Goal: Information Seeking & Learning: Learn about a topic

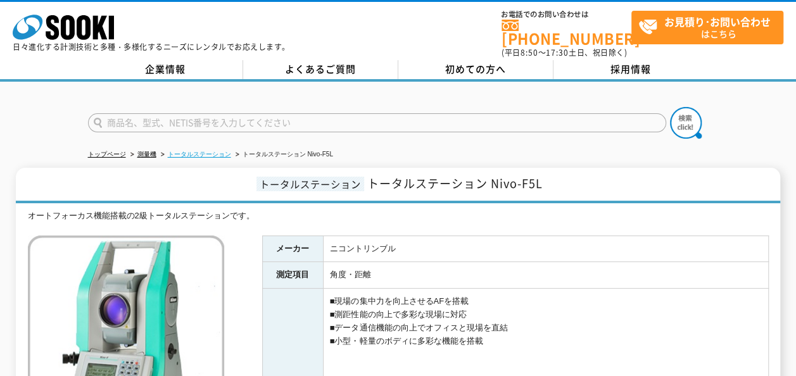
click at [193, 151] on link "トータルステーション" at bounding box center [199, 154] width 63 height 7
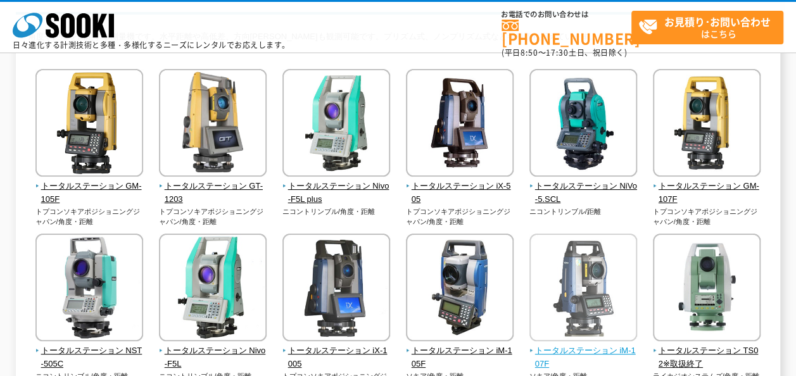
scroll to position [127, 0]
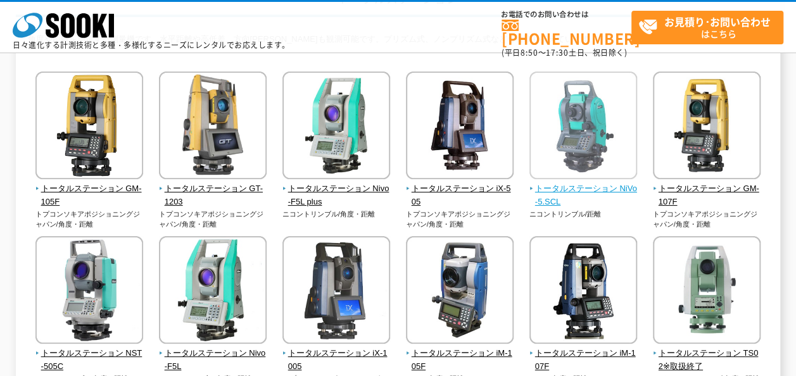
click at [566, 195] on span "トータルステーション NiVo-5.SCL" at bounding box center [583, 195] width 108 height 27
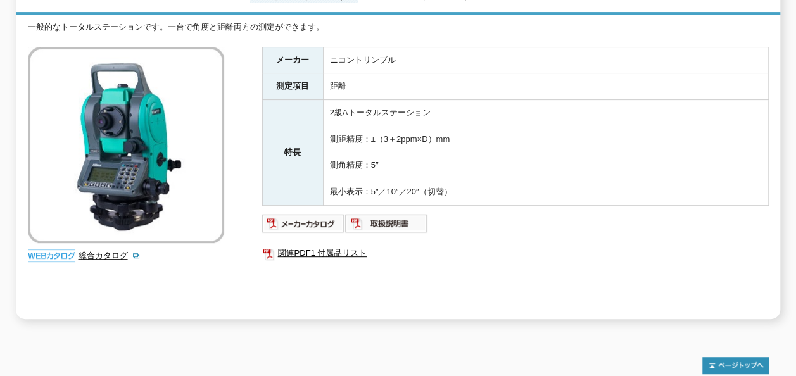
scroll to position [190, 0]
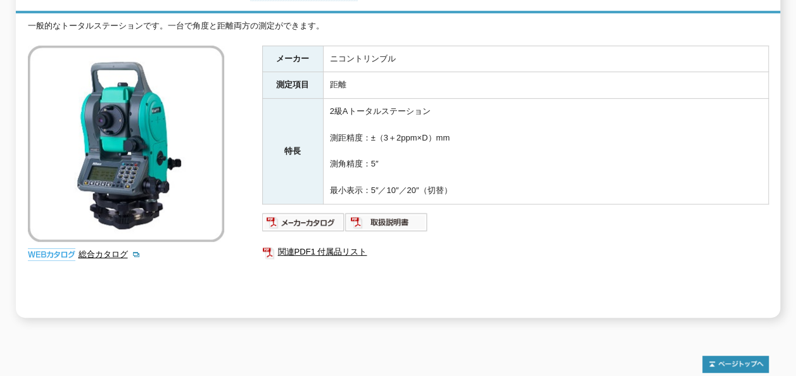
click at [87, 168] on img at bounding box center [126, 144] width 196 height 196
click at [117, 172] on img at bounding box center [126, 144] width 196 height 196
click at [305, 217] on img at bounding box center [303, 222] width 83 height 20
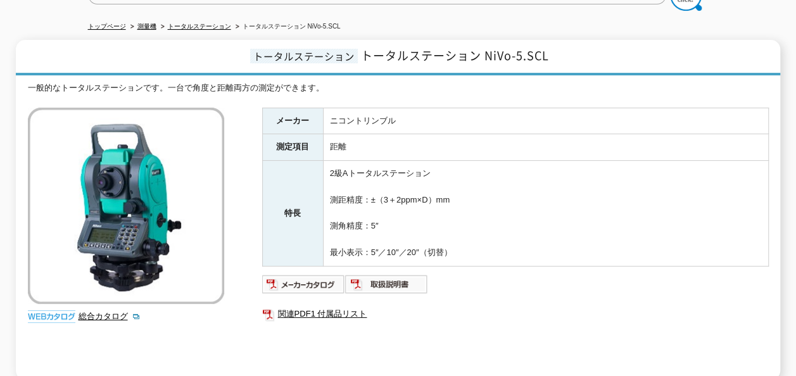
scroll to position [0, 0]
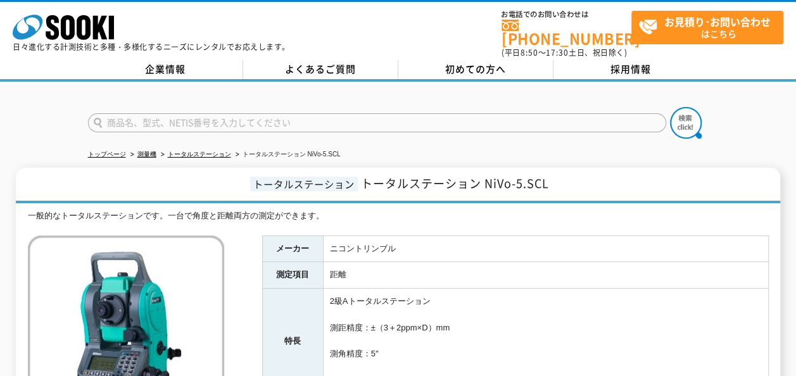
click at [308, 194] on div "トータルステーション トータルステーション NiVo-5.SCL 一般的なトータルステーションです。一台で角度と距離両方の測定ができます。 総合カタログ メー…" at bounding box center [398, 338] width 764 height 340
